Goal: Check status: Check status

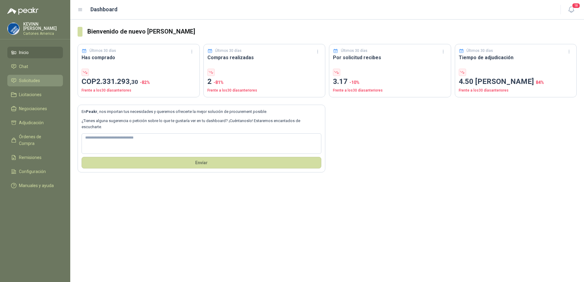
click at [28, 82] on span "Solicitudes" at bounding box center [29, 80] width 21 height 7
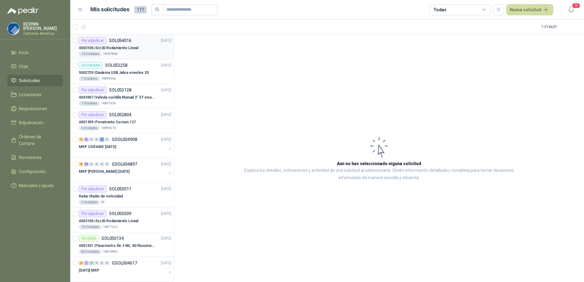
click at [110, 43] on div "Por adjudicar SOL054016" at bounding box center [105, 40] width 53 height 7
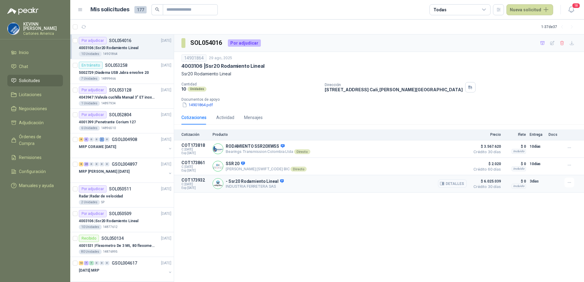
click at [458, 184] on button "Detalles" at bounding box center [452, 184] width 29 height 8
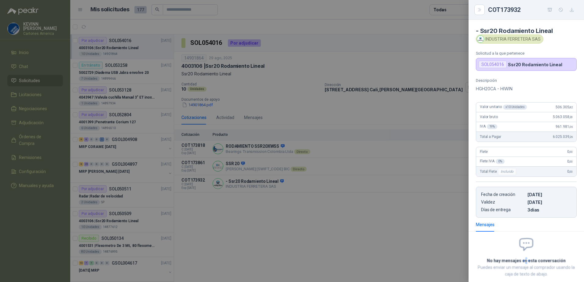
scroll to position [34, 0]
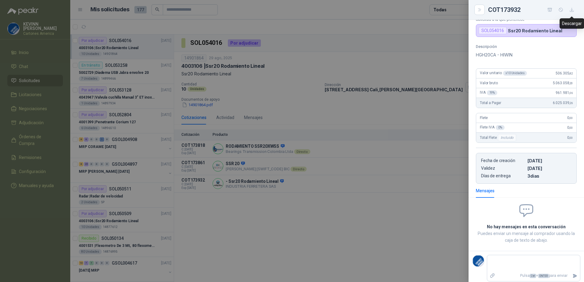
click at [571, 13] on button "button" at bounding box center [572, 10] width 10 height 10
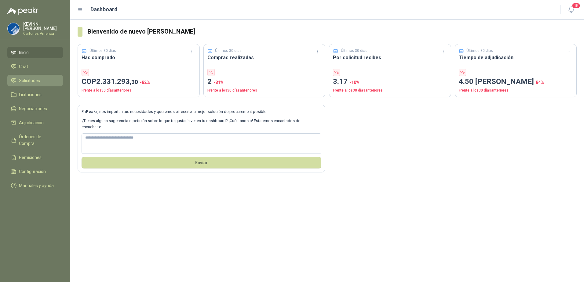
click at [29, 79] on span "Solicitudes" at bounding box center [29, 80] width 21 height 7
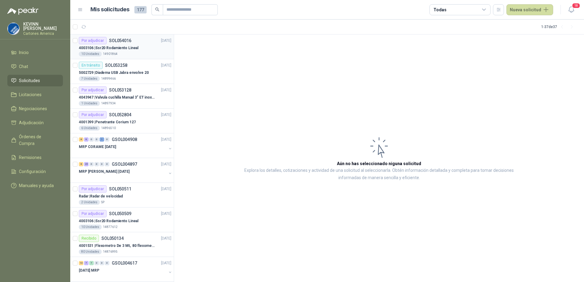
click at [118, 48] on p "4003106 | Ssr20 Rodamiento Lineal" at bounding box center [109, 48] width 60 height 6
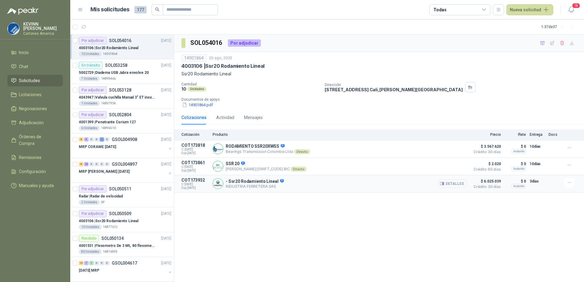
click at [449, 186] on button "Detalles" at bounding box center [452, 184] width 29 height 8
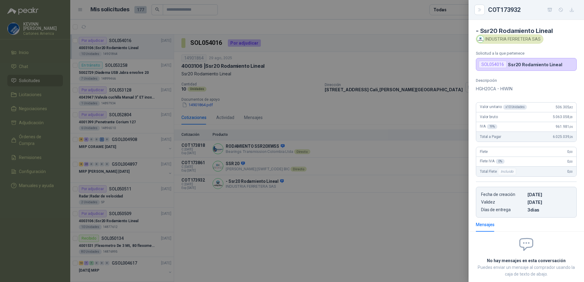
scroll to position [34, 0]
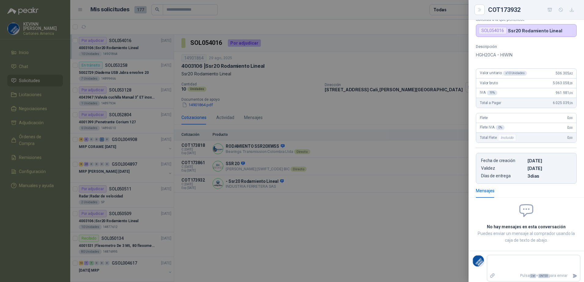
click at [573, 10] on icon "button" at bounding box center [571, 9] width 5 height 5
click at [451, 94] on div at bounding box center [292, 141] width 584 height 282
